Goal: Find specific page/section: Find specific page/section

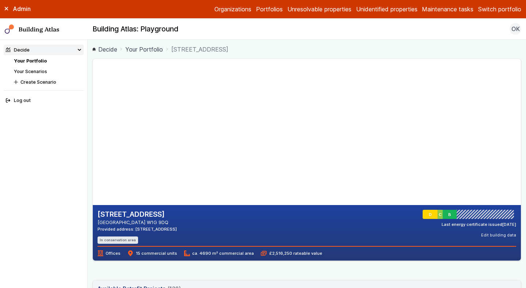
scroll to position [1633, 0]
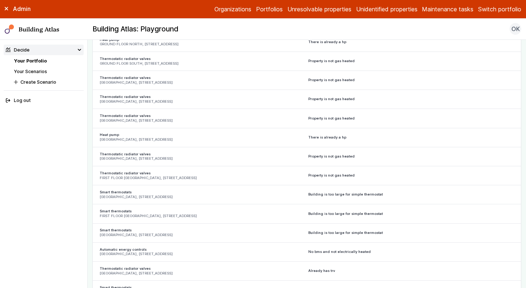
click at [488, 9] on button "Switch portfolio" at bounding box center [500, 9] width 43 height 9
click at [0, 0] on button "[DEMOGRAPHIC_DATA]" at bounding box center [0, 0] width 0 height 0
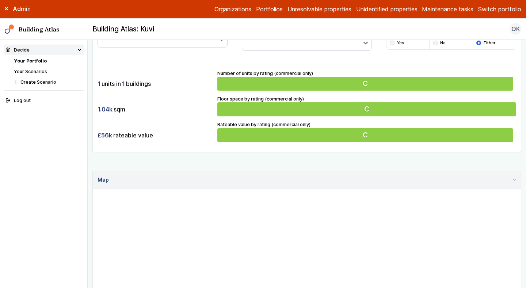
scroll to position [297, 0]
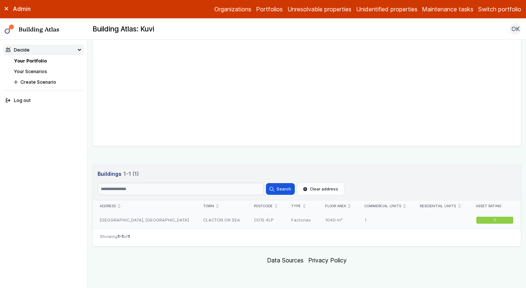
click at [201, 217] on div "CLACTON ON SEA" at bounding box center [221, 220] width 51 height 16
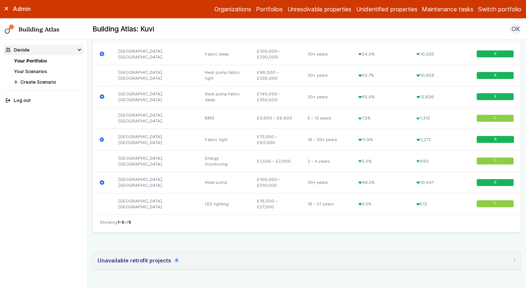
scroll to position [472, 0]
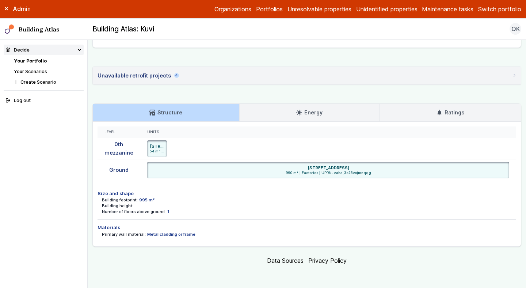
click at [265, 116] on link "Energy" at bounding box center [310, 113] width 140 height 18
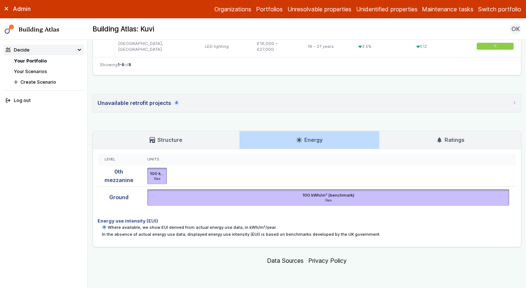
click at [263, 234] on p "In the absence of actual energy use data, displayed energy use intensity (EUI) …" at bounding box center [309, 234] width 415 height 6
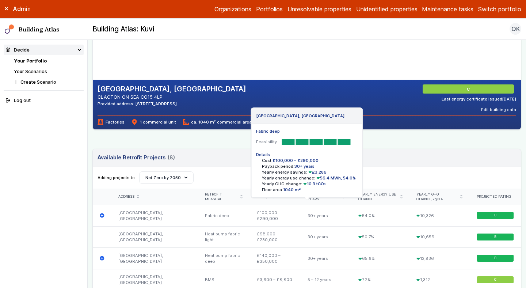
scroll to position [128, 0]
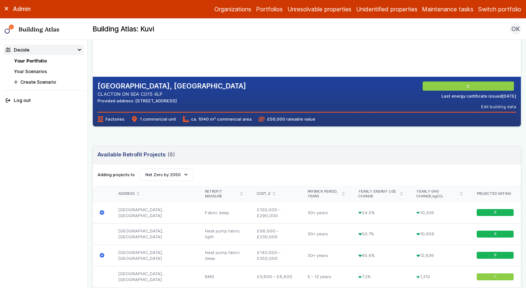
click at [118, 120] on span "Factories" at bounding box center [111, 119] width 27 height 6
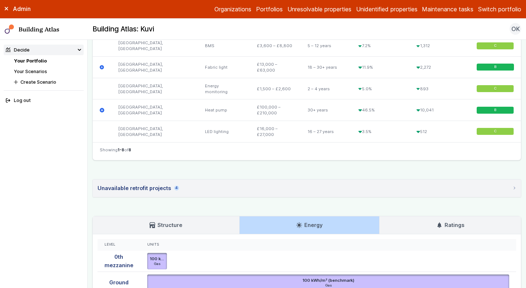
scroll to position [445, 0]
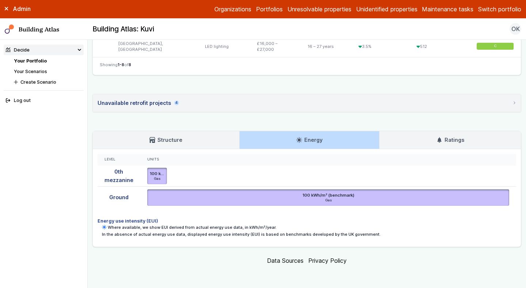
click at [219, 145] on link "Structure" at bounding box center [166, 140] width 147 height 18
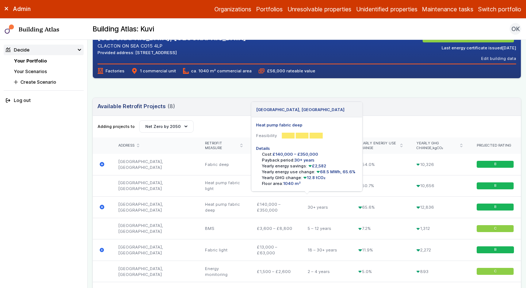
scroll to position [178, 0]
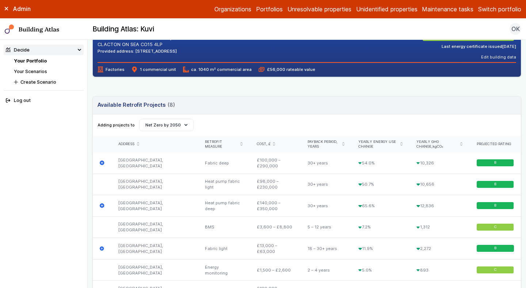
click at [432, 115] on div "Adding projects to Create Scenario Net Zero by 2050 Net Zero by 2050" at bounding box center [307, 125] width 428 height 22
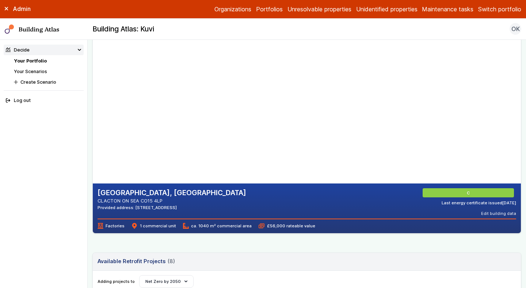
scroll to position [0, 0]
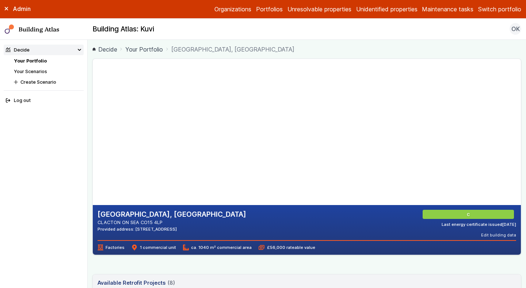
drag, startPoint x: 222, startPoint y: 90, endPoint x: 203, endPoint y: 114, distance: 30.7
click at [93, 114] on gmp-map-3d at bounding box center [93, 132] width 0 height 146
drag, startPoint x: 192, startPoint y: 182, endPoint x: 179, endPoint y: 143, distance: 41.2
click at [93, 143] on gmp-map-3d at bounding box center [93, 132] width 0 height 146
drag, startPoint x: 179, startPoint y: 143, endPoint x: 234, endPoint y: 104, distance: 67.4
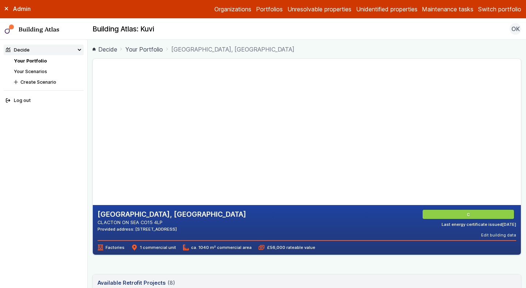
click at [93, 104] on gmp-map-3d at bounding box center [93, 132] width 0 height 146
drag, startPoint x: 106, startPoint y: 158, endPoint x: 167, endPoint y: 162, distance: 60.8
click at [93, 162] on gmp-map-3d at bounding box center [93, 132] width 0 height 146
drag, startPoint x: 167, startPoint y: 162, endPoint x: 179, endPoint y: 147, distance: 19.4
click at [93, 147] on gmp-map-3d at bounding box center [93, 132] width 0 height 146
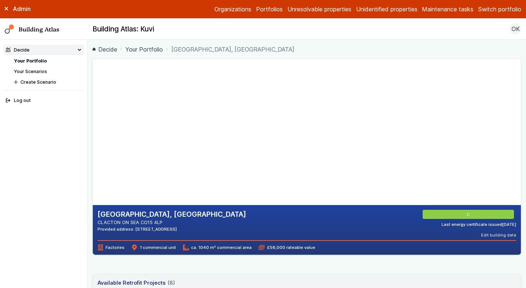
drag, startPoint x: 199, startPoint y: 171, endPoint x: 249, endPoint y: 182, distance: 51.6
click at [93, 182] on gmp-map-3d at bounding box center [93, 132] width 0 height 146
drag, startPoint x: 219, startPoint y: 156, endPoint x: 105, endPoint y: 148, distance: 114.0
click at [93, 148] on gmp-map-3d at bounding box center [93, 132] width 0 height 146
drag, startPoint x: 160, startPoint y: 149, endPoint x: 269, endPoint y: 164, distance: 110.3
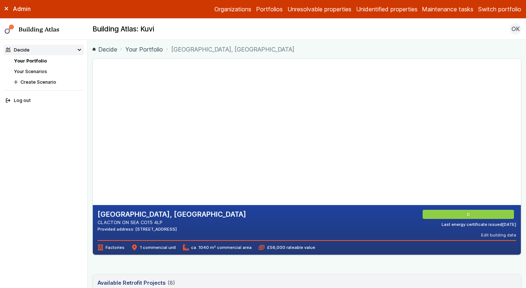
click at [93, 164] on gmp-map-3d at bounding box center [93, 132] width 0 height 146
drag, startPoint x: 262, startPoint y: 165, endPoint x: 226, endPoint y: 171, distance: 36.2
click at [93, 171] on gmp-map-3d at bounding box center [93, 132] width 0 height 146
drag, startPoint x: 189, startPoint y: 143, endPoint x: 192, endPoint y: 120, distance: 23.0
click at [93, 120] on gmp-map-3d at bounding box center [93, 132] width 0 height 146
